Goal: Check status: Check status

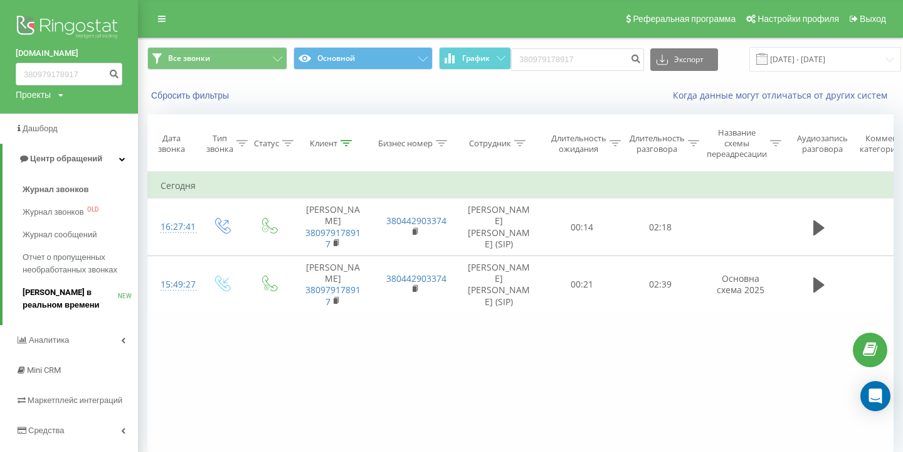
click at [94, 300] on span "[PERSON_NAME] в реальном времени" at bounding box center [70, 298] width 95 height 25
